Goal: Task Accomplishment & Management: Complete application form

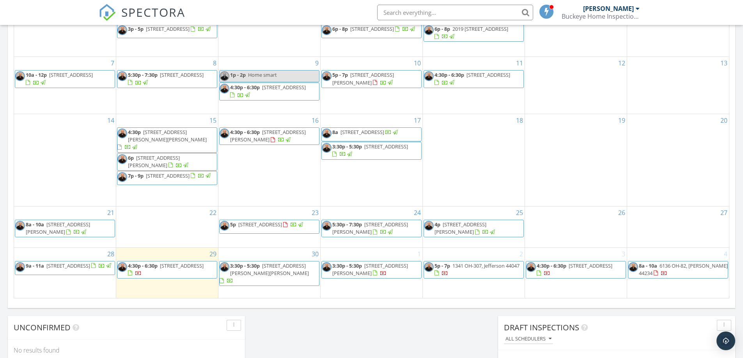
scroll to position [468, 0]
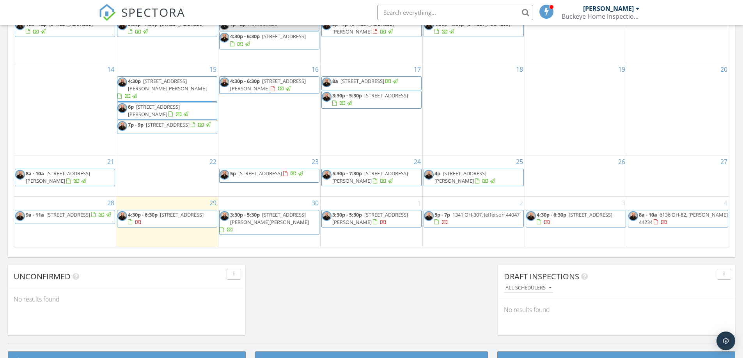
click at [359, 208] on div "1 3:30p - 5:30p 157 W Monroe Cir, Jefferson 44047" at bounding box center [371, 222] width 102 height 50
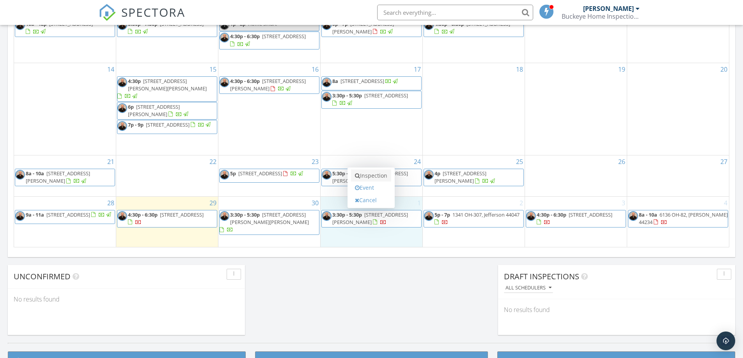
click at [366, 176] on link "Inspection" at bounding box center [371, 176] width 40 height 12
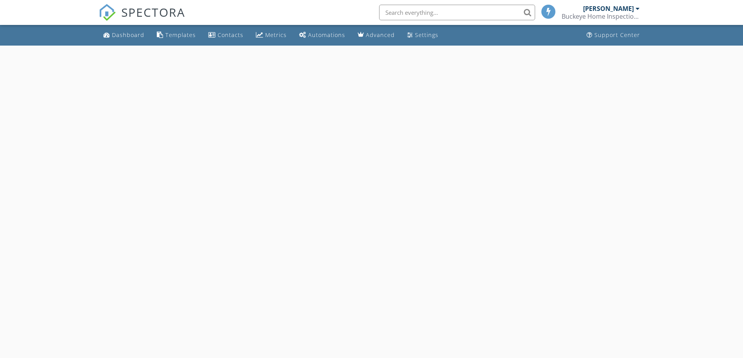
select select "9"
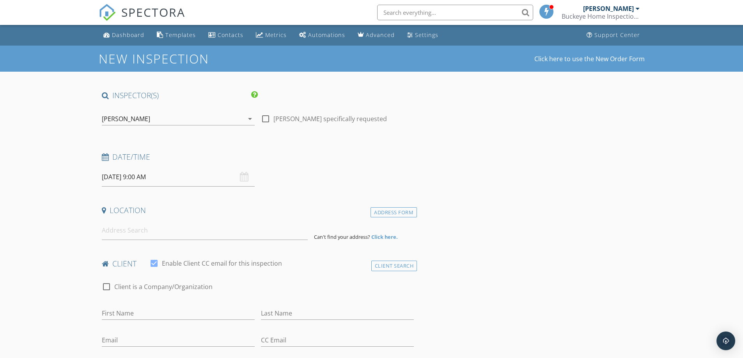
click at [192, 177] on input "[DATE] 9:00 AM" at bounding box center [178, 177] width 153 height 19
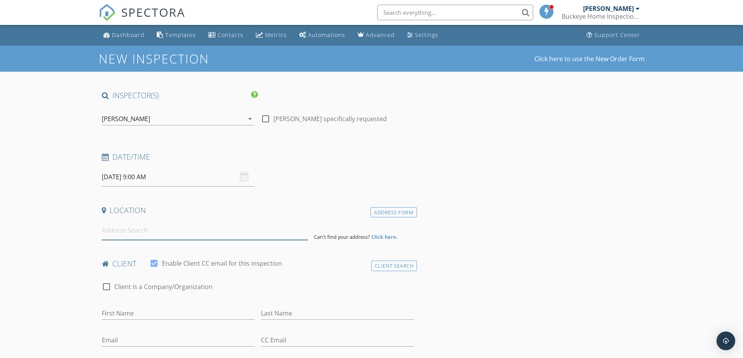
click at [130, 230] on input at bounding box center [205, 230] width 206 height 19
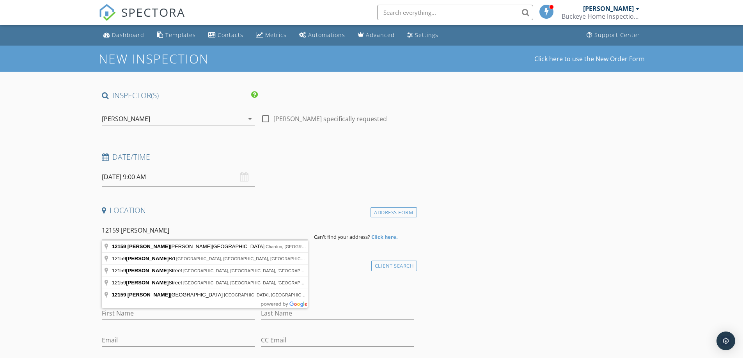
type input "[STREET_ADDRESS][PERSON_NAME]"
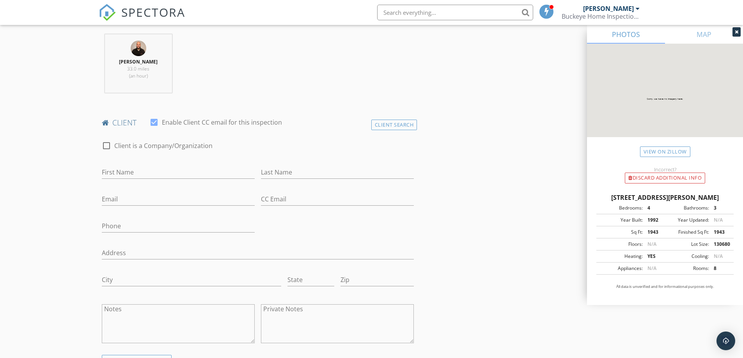
scroll to position [312, 0]
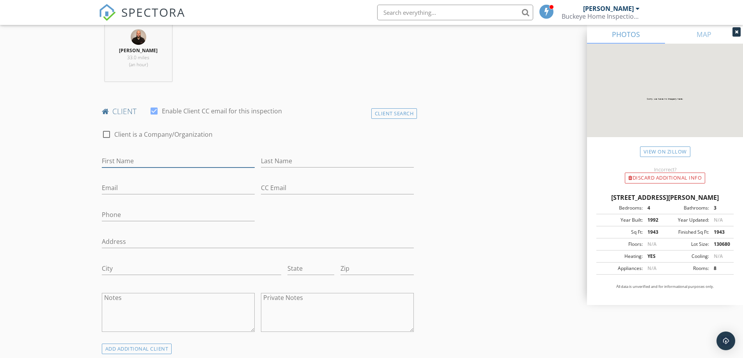
click at [191, 161] on input "First Name" at bounding box center [178, 161] width 153 height 13
type input "Carrie"
type input "Noday"
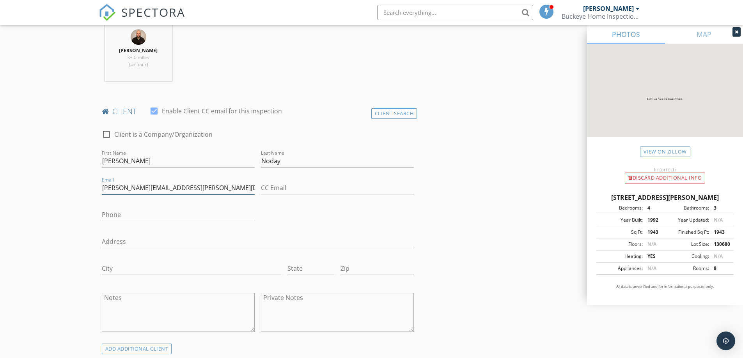
type input "carrie.a.scarabino@gmail.com"
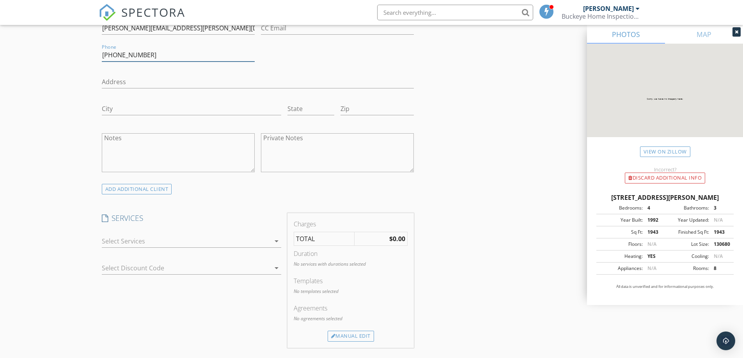
scroll to position [494, 0]
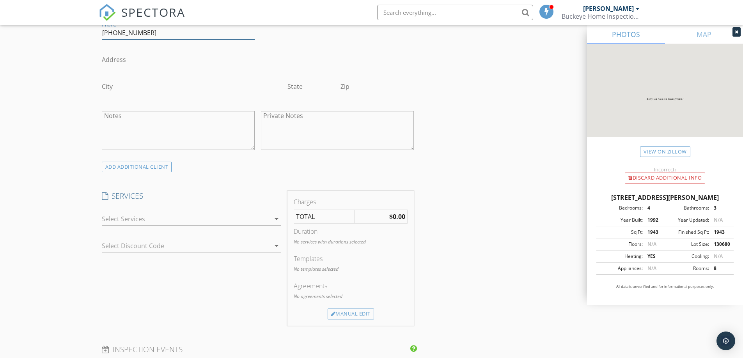
type input "330-397-1204"
click at [209, 220] on div at bounding box center [186, 219] width 168 height 12
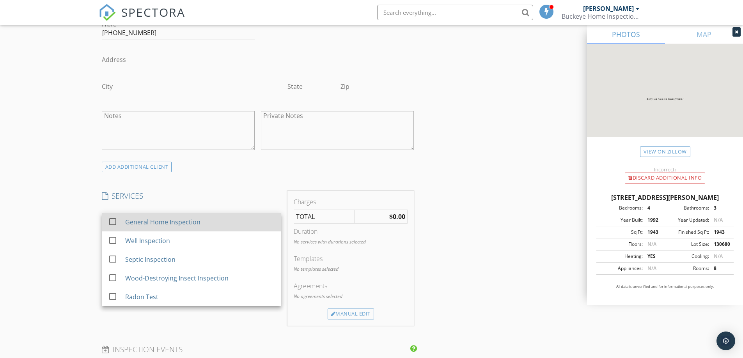
click at [181, 221] on div "General Home Inspection" at bounding box center [162, 221] width 75 height 9
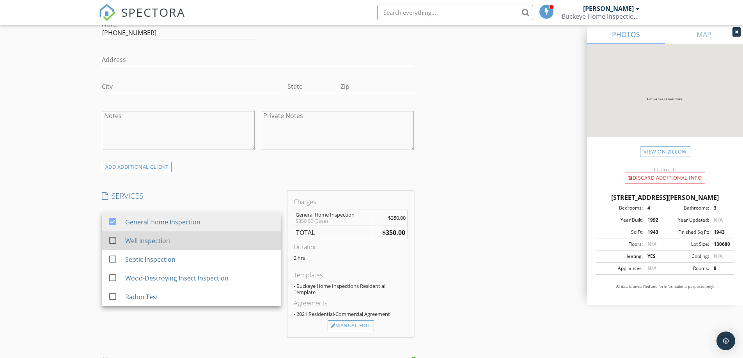
click at [158, 242] on div "Well Inspection" at bounding box center [147, 240] width 45 height 9
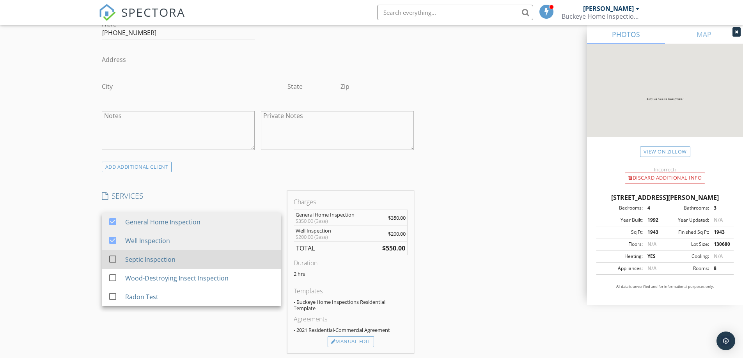
click at [152, 260] on div "Septic Inspection" at bounding box center [150, 259] width 50 height 9
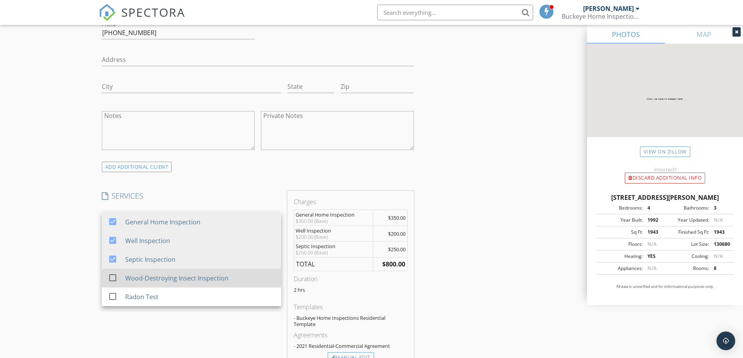
click at [149, 285] on div "Wood-Destroying Insect Inspection" at bounding box center [200, 278] width 150 height 16
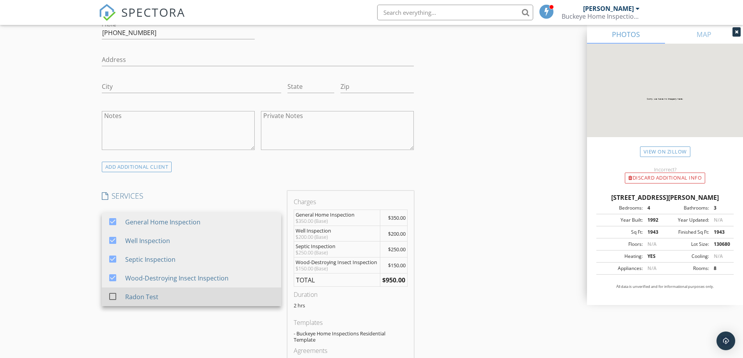
click at [143, 297] on div "Radon Test" at bounding box center [141, 296] width 33 height 9
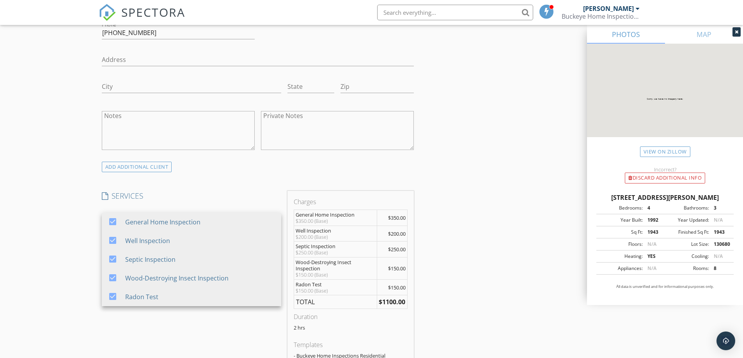
click at [66, 288] on div "New Inspection Click here to use the New Order Form INSPECTOR(S) check_box Ryan…" at bounding box center [371, 286] width 743 height 1469
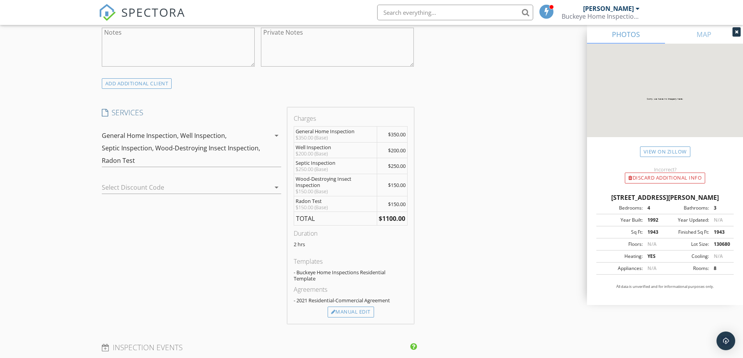
scroll to position [598, 0]
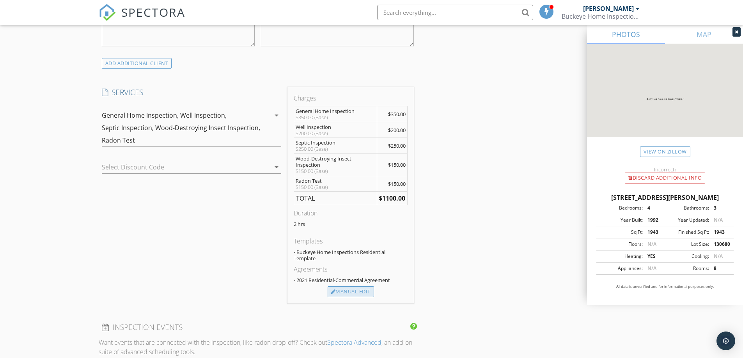
click at [343, 296] on div "Manual Edit" at bounding box center [350, 291] width 46 height 11
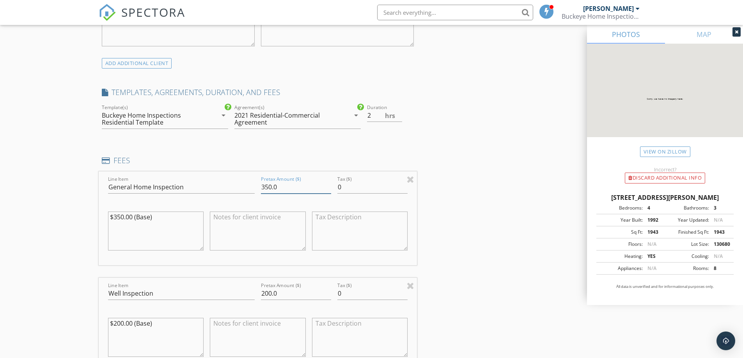
drag, startPoint x: 277, startPoint y: 186, endPoint x: 237, endPoint y: 182, distance: 40.8
click at [237, 182] on div "Line Item General Home Inspection Pretax Amount ($) 350.0 Tax ($) 0 $350.00 (Ba…" at bounding box center [258, 218] width 318 height 94
type input "450.00"
drag, startPoint x: 280, startPoint y: 292, endPoint x: 256, endPoint y: 294, distance: 23.8
click at [256, 294] on div "Line Item Well Inspection Pretax Amount ($) 200.0 Tax ($) 0 $200.00 (Base)" at bounding box center [258, 325] width 318 height 94
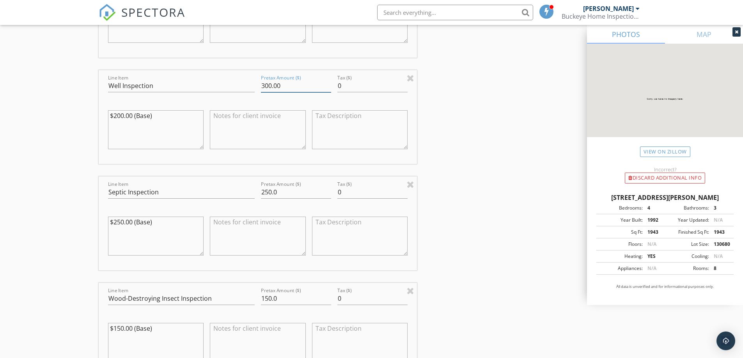
scroll to position [806, 0]
type input "300.00"
drag, startPoint x: 253, startPoint y: 190, endPoint x: 241, endPoint y: 189, distance: 12.1
click at [242, 189] on div "Line Item Septic Inspection Pretax Amount ($) 250.0 Tax ($) 0 $250.00 (Base)" at bounding box center [258, 223] width 318 height 94
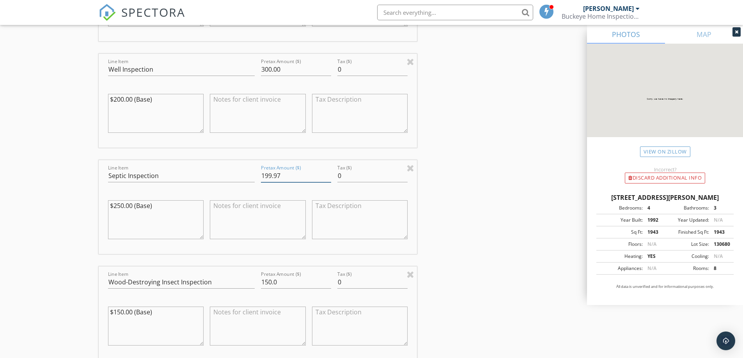
scroll to position [857, 0]
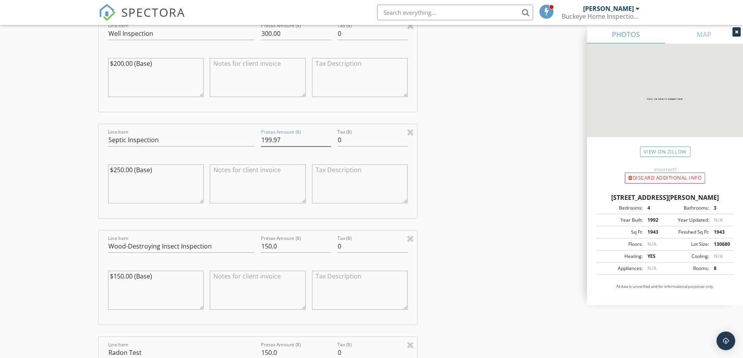
type input "199.97"
drag, startPoint x: 263, startPoint y: 246, endPoint x: 239, endPoint y: 243, distance: 24.3
click at [239, 243] on div "Line Item Wood-Destroying Insect Inspection Pretax Amount ($) 150.0 Tax ($) 0 $…" at bounding box center [258, 278] width 318 height 94
type input "0"
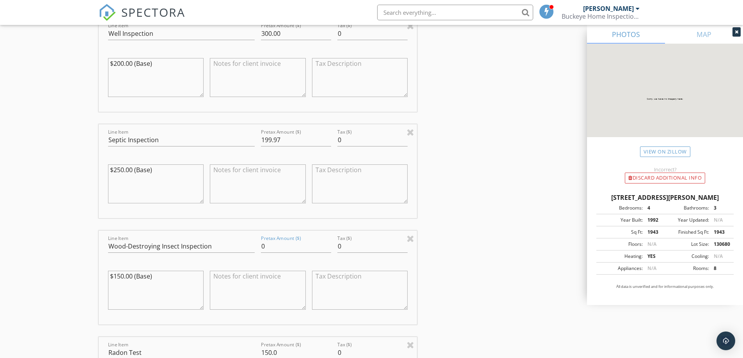
click at [242, 274] on textarea at bounding box center [258, 290] width 96 height 39
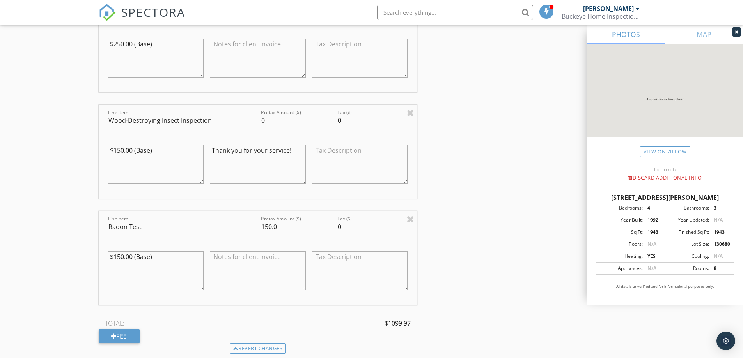
scroll to position [1001, 0]
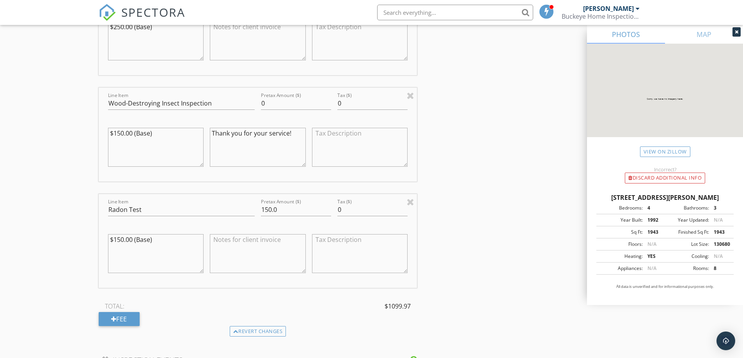
type textarea "Thank you for your service!"
drag, startPoint x: 279, startPoint y: 210, endPoint x: 239, endPoint y: 210, distance: 39.8
click at [239, 210] on div "Line Item Radon Test Pretax Amount ($) 150.0 Tax ($) 0 $150.00 (Base)" at bounding box center [258, 241] width 318 height 94
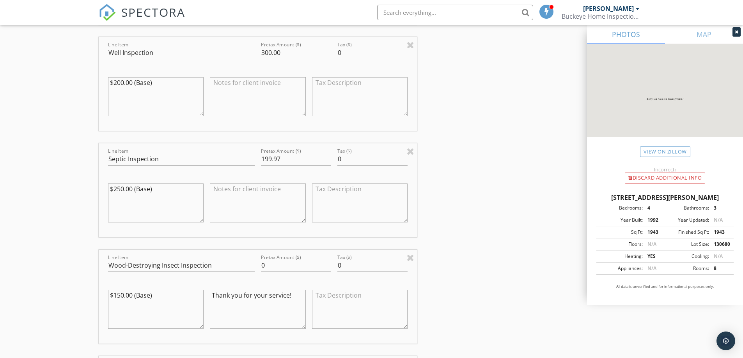
scroll to position [806, 0]
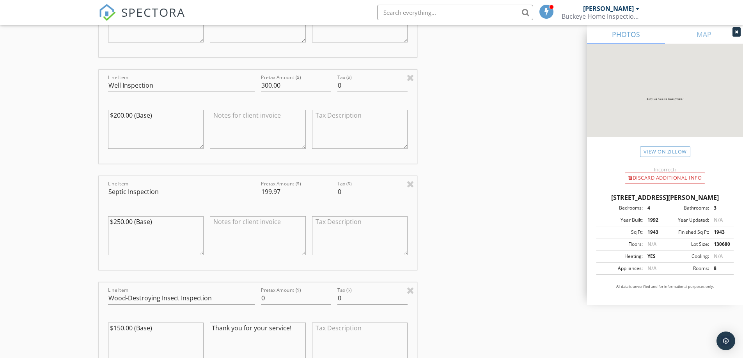
type input "250.00"
drag, startPoint x: 285, startPoint y: 192, endPoint x: 238, endPoint y: 187, distance: 47.9
click at [238, 187] on div "Line Item Septic Inspection Pretax Amount ($) 199.97 Tax ($) 0 $250.00 (Base)" at bounding box center [258, 223] width 318 height 94
type input "200.00"
click at [491, 257] on div "INSPECTOR(S) check_box Ryan Franklin PRIMARY Ryan Franklin arrow_drop_down chec…" at bounding box center [372, 206] width 546 height 1842
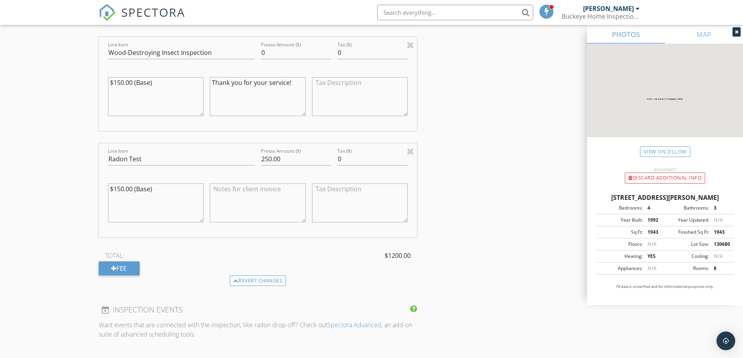
scroll to position [1078, 0]
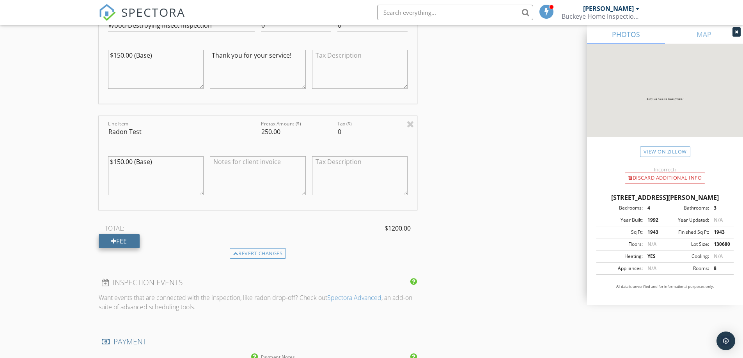
click at [118, 240] on div "Fee" at bounding box center [119, 241] width 41 height 14
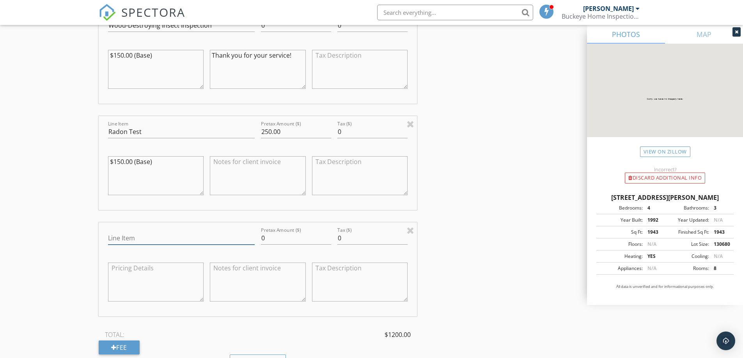
click at [126, 240] on input "Line Item" at bounding box center [181, 238] width 147 height 13
type input "Credit Processing Fee"
type input "36.00"
click at [255, 274] on textarea at bounding box center [258, 282] width 96 height 39
type textarea "A 3% fee only applies if paying with a card."
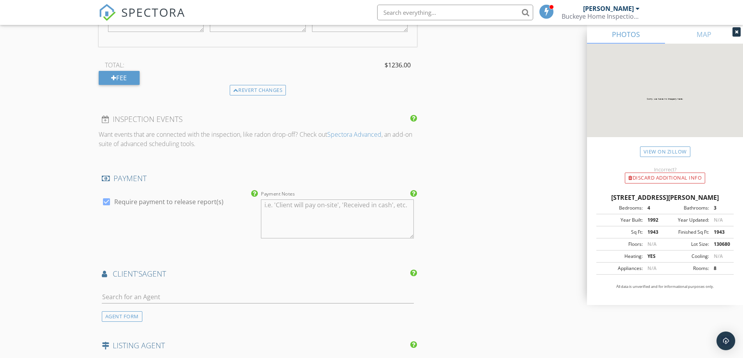
scroll to position [1364, 0]
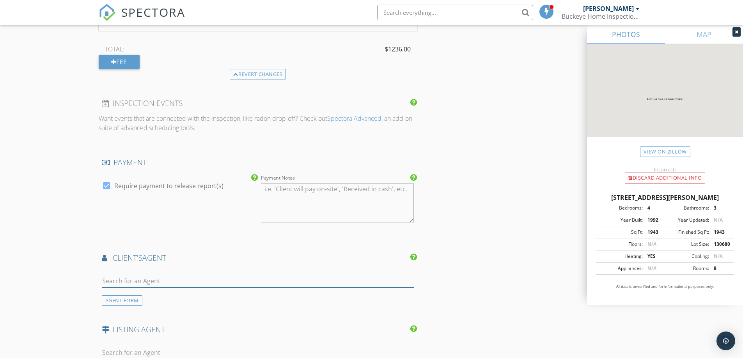
click at [144, 277] on input "text" at bounding box center [258, 281] width 312 height 13
type input "Toni"
click at [248, 304] on li "Toni Noday-Krager McDowell Homes" at bounding box center [257, 299] width 311 height 22
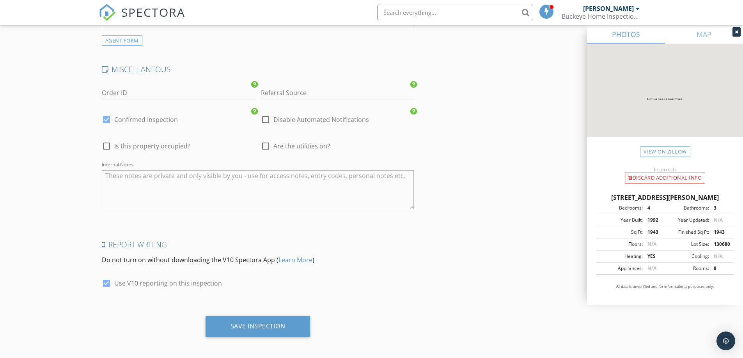
scroll to position [1931, 0]
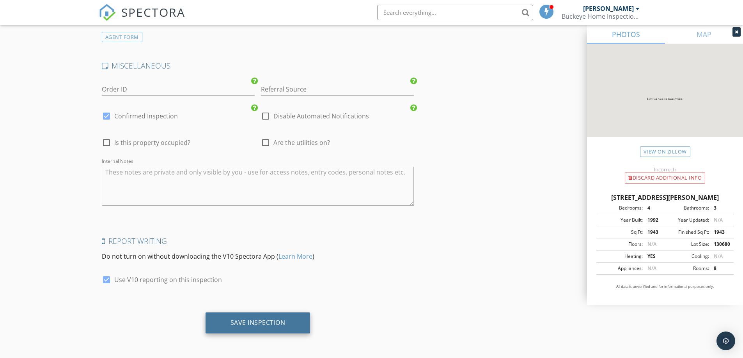
click at [288, 316] on div "Save Inspection" at bounding box center [257, 323] width 105 height 21
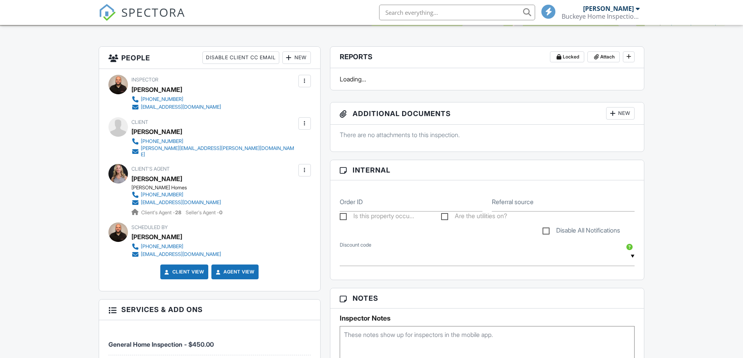
scroll to position [26, 0]
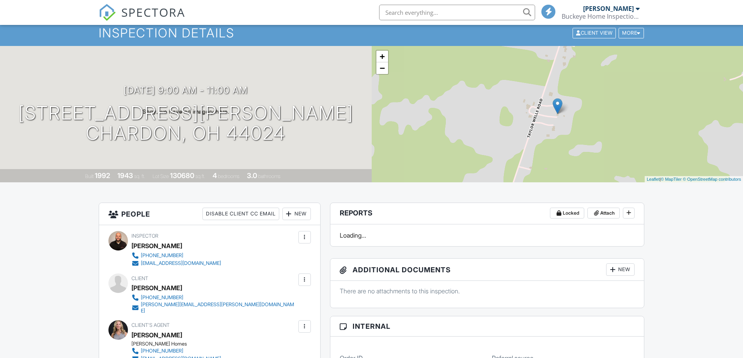
click at [125, 12] on div "Dashboard" at bounding box center [126, 9] width 30 height 7
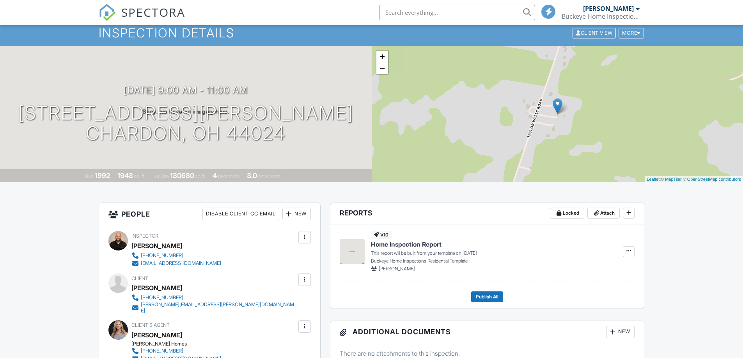
scroll to position [0, 0]
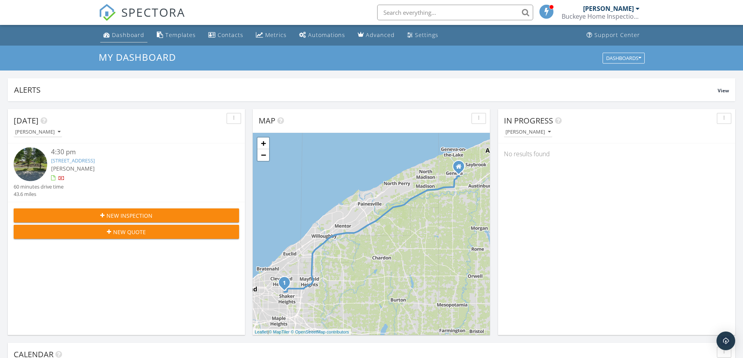
click at [126, 37] on div "Dashboard" at bounding box center [128, 34] width 32 height 7
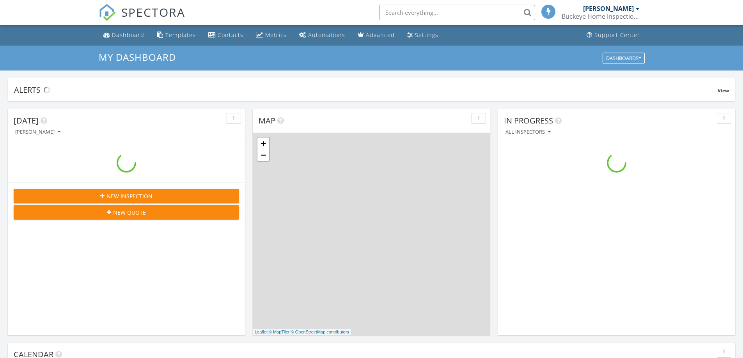
scroll to position [721, 755]
